Goal: Information Seeking & Learning: Learn about a topic

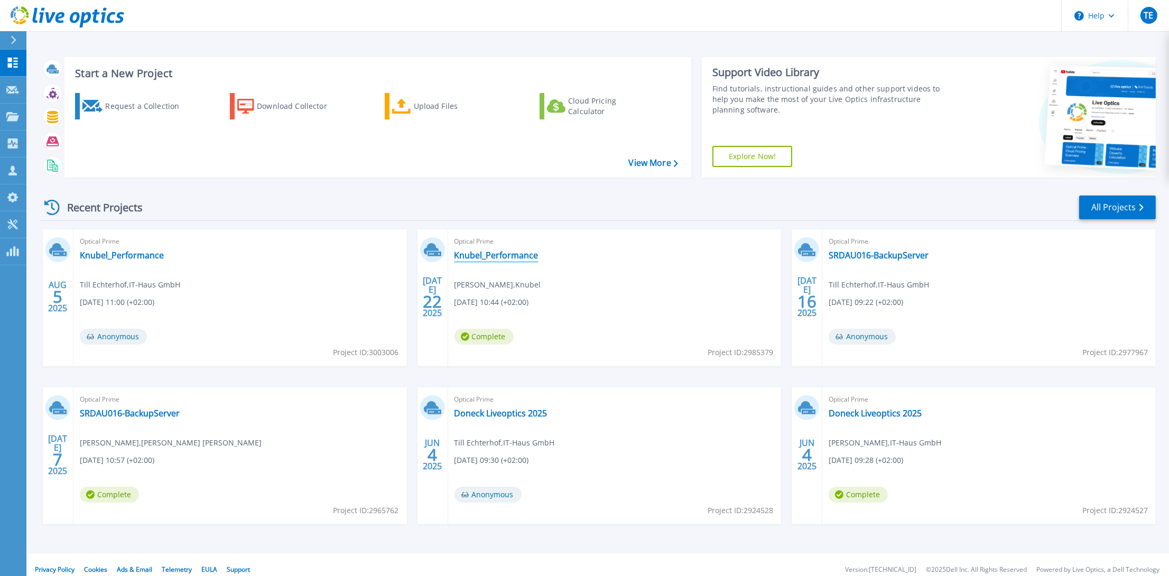
click at [466, 257] on link "Knubel_Performance" at bounding box center [497, 255] width 84 height 11
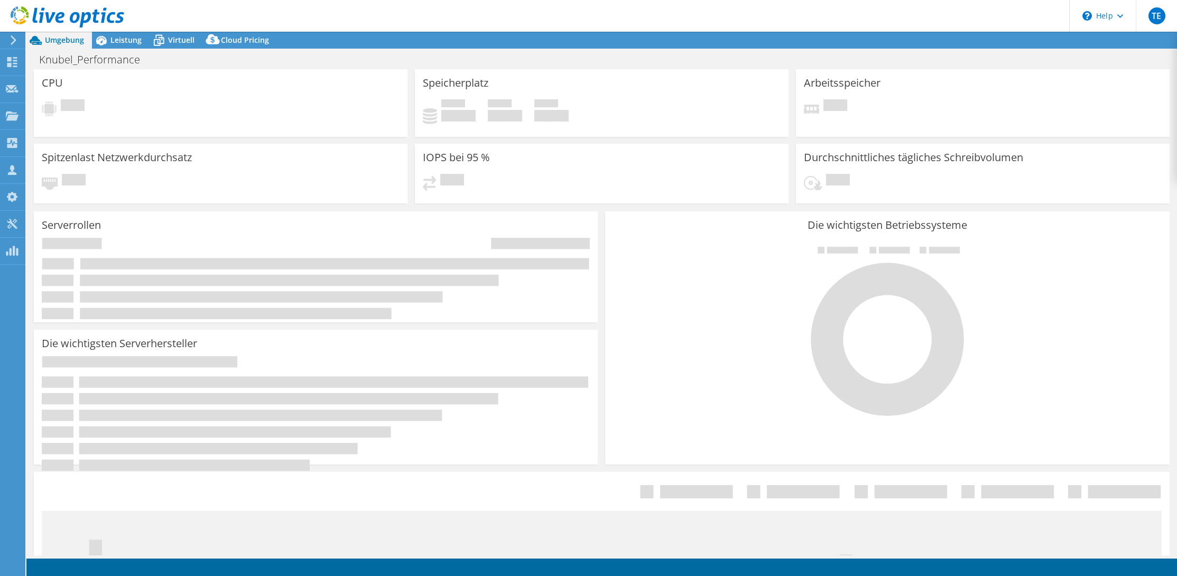
select select "EUFrankfurt"
select select "EUR"
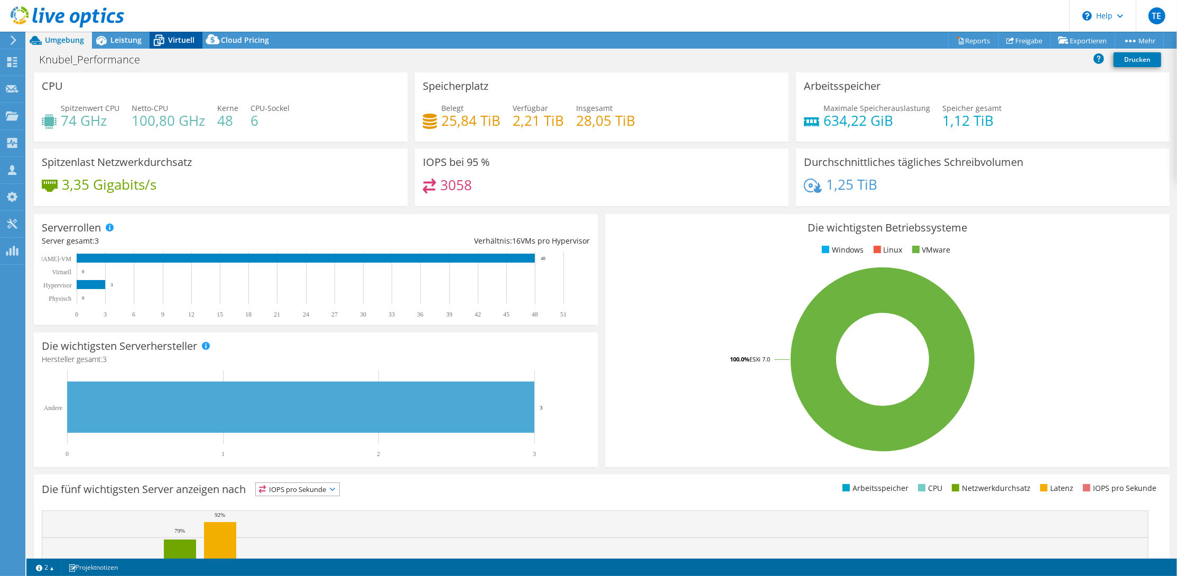
click at [178, 44] on span "Virtuell" at bounding box center [181, 40] width 26 height 10
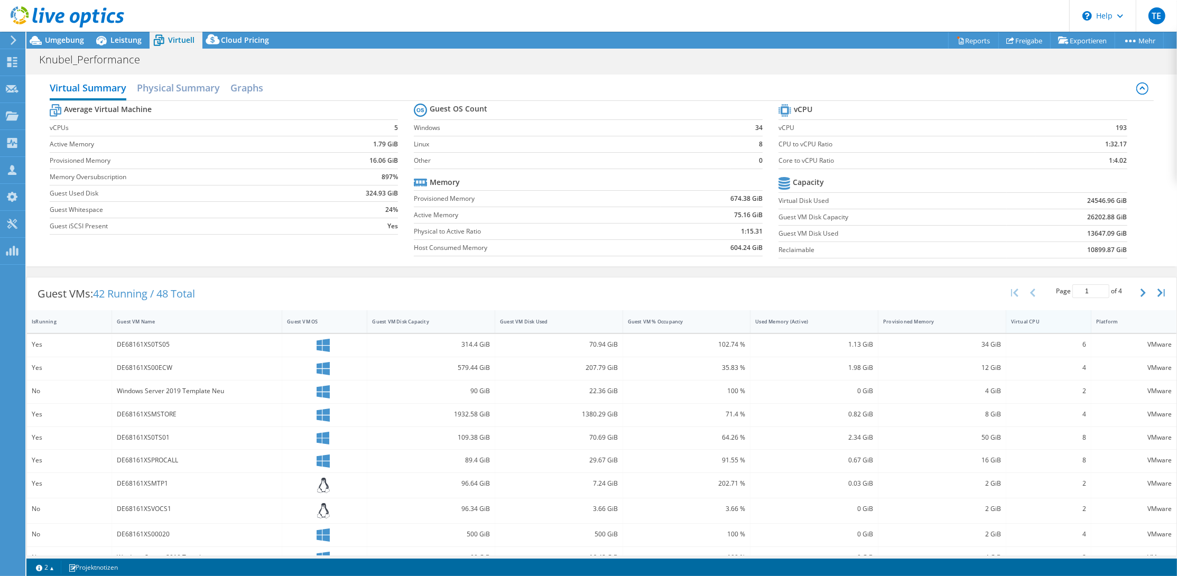
click at [1029, 319] on div "Virtual CPU" at bounding box center [1042, 321] width 62 height 7
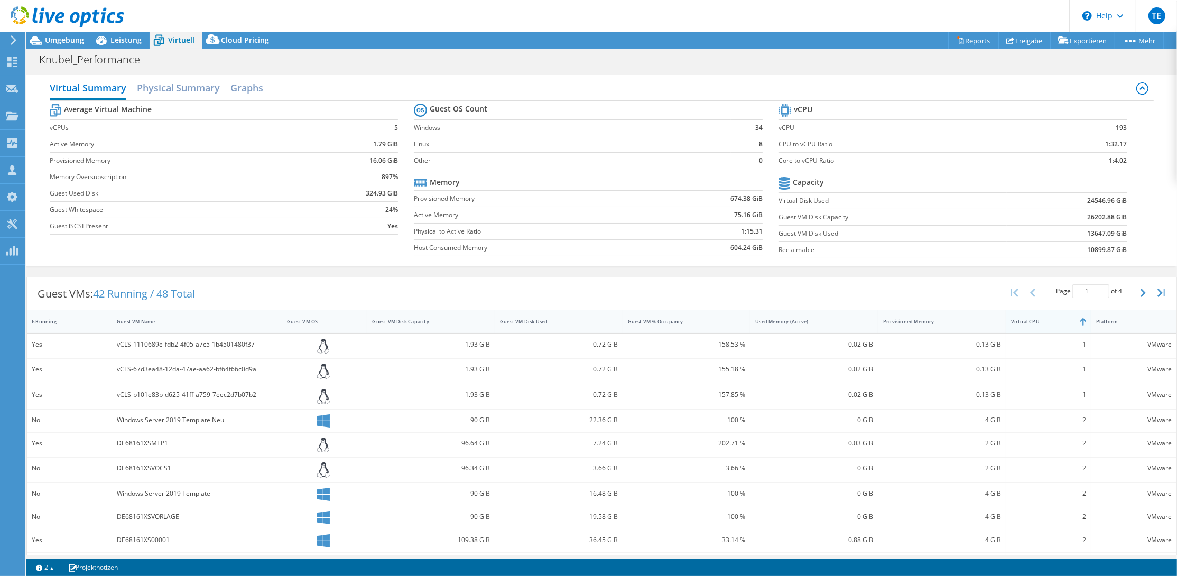
click at [1029, 318] on div "Virtual CPU" at bounding box center [1042, 321] width 62 height 7
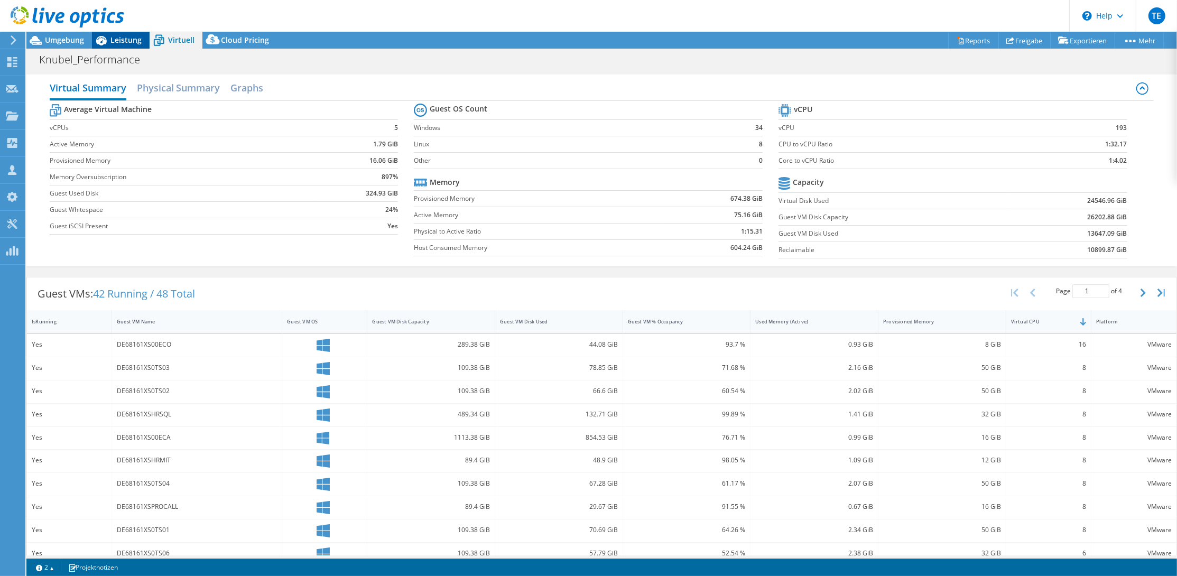
click at [123, 44] on span "Leistung" at bounding box center [125, 40] width 31 height 10
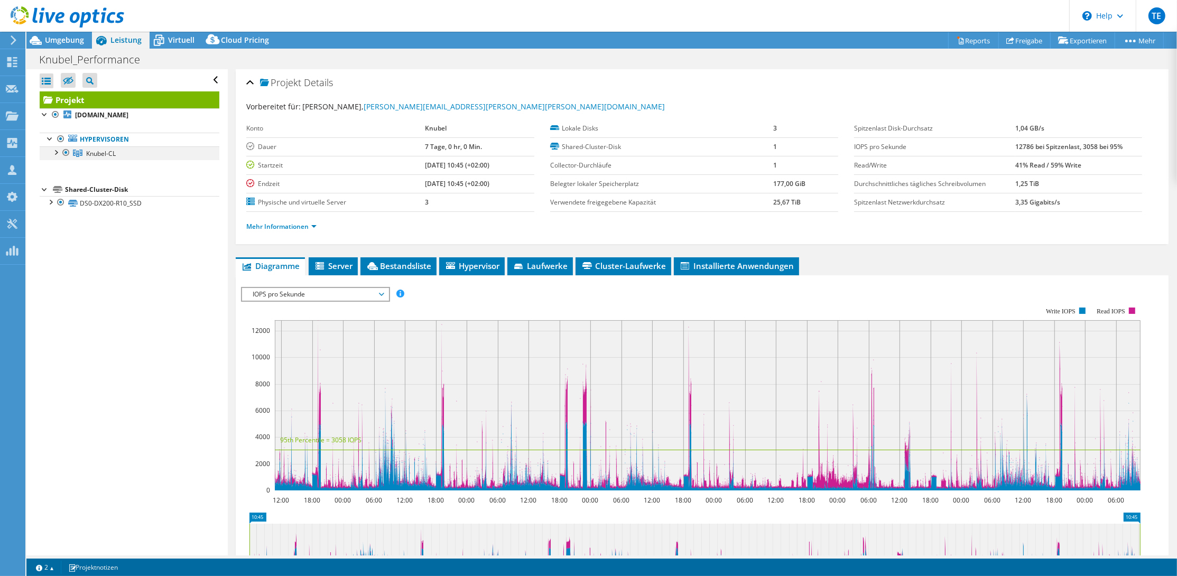
click at [55, 150] on div at bounding box center [55, 151] width 11 height 11
click at [51, 242] on div at bounding box center [50, 243] width 11 height 11
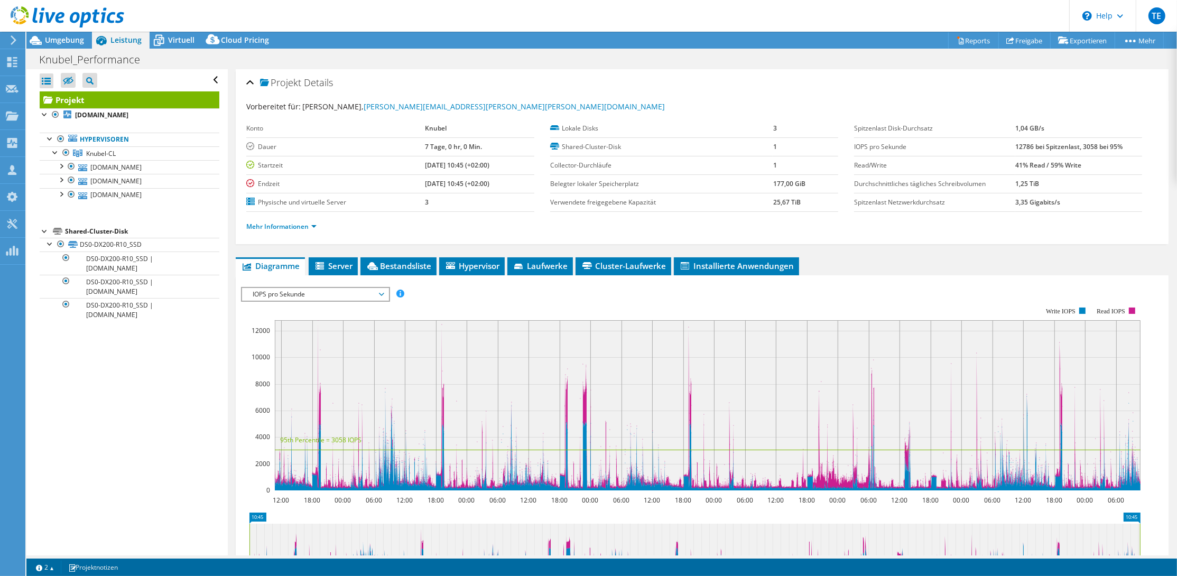
click at [55, 33] on div at bounding box center [62, 17] width 124 height 35
click at [55, 41] on span "Umgebung" at bounding box center [64, 40] width 39 height 10
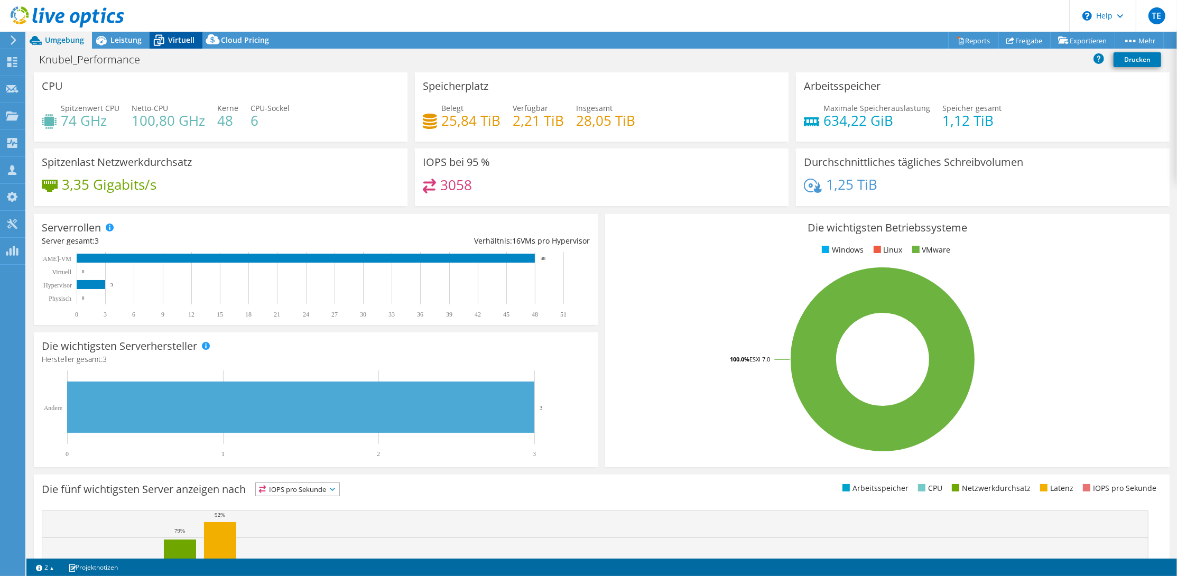
click at [170, 40] on span "Virtuell" at bounding box center [181, 40] width 26 height 10
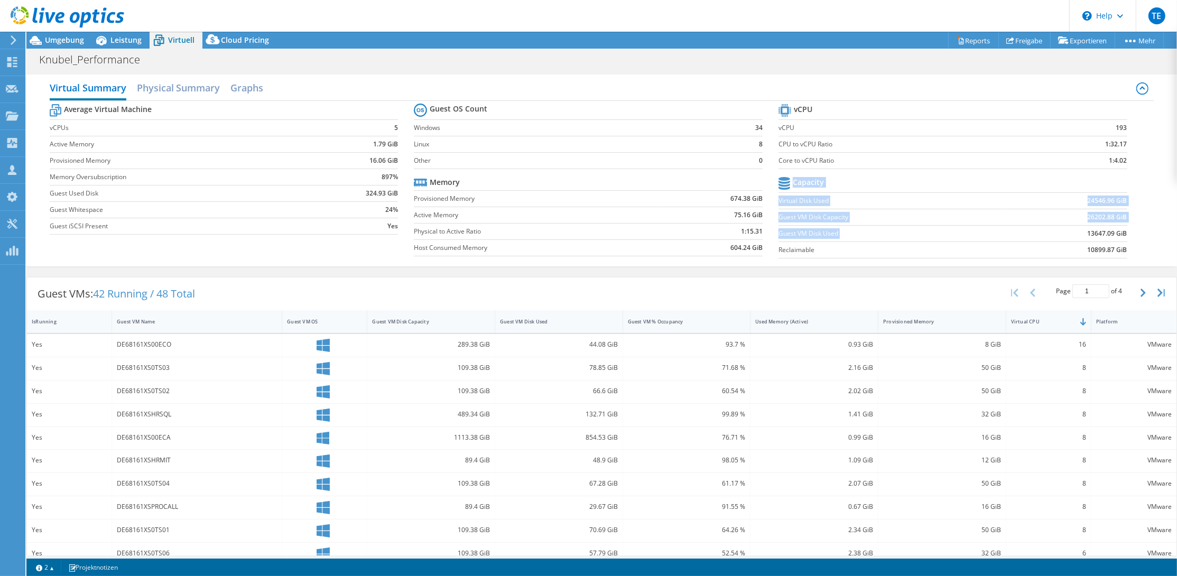
drag, startPoint x: 1079, startPoint y: 229, endPoint x: 1120, endPoint y: 229, distance: 40.7
click at [1120, 229] on section "vCPU vCPU 193 CPU to vCPU Ratio 1:32.17 Core to vCPU Ratio 1:4.02 Capacity Virt…" at bounding box center [961, 182] width 365 height 162
click at [1070, 231] on td "13647.09 GiB" at bounding box center [1067, 233] width 121 height 16
click at [63, 36] on span "Umgebung" at bounding box center [64, 40] width 39 height 10
